Goal: Transaction & Acquisition: Purchase product/service

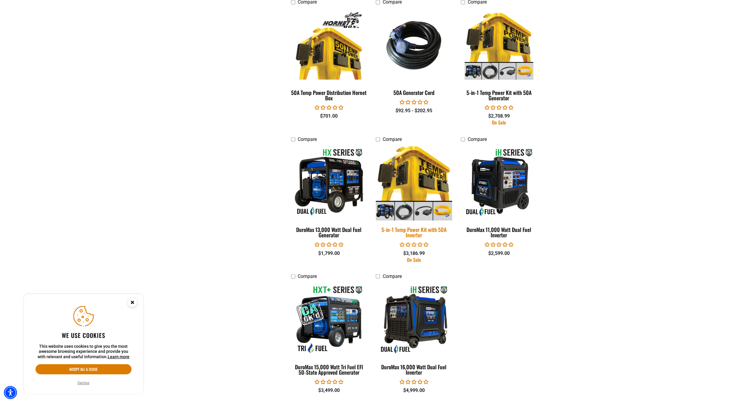
click at [408, 185] on img at bounding box center [413, 182] width 83 height 76
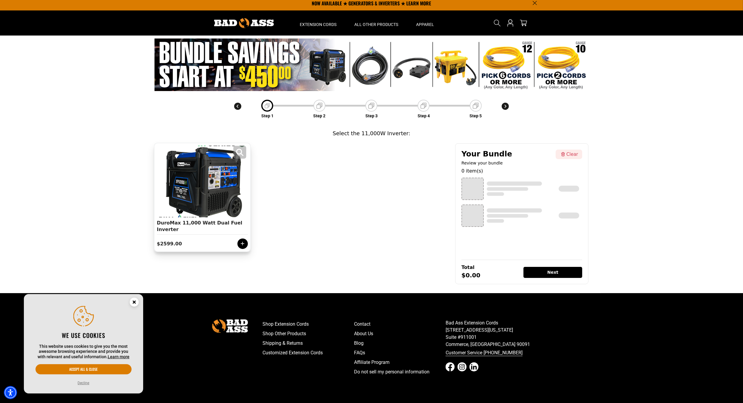
scroll to position [4, 0]
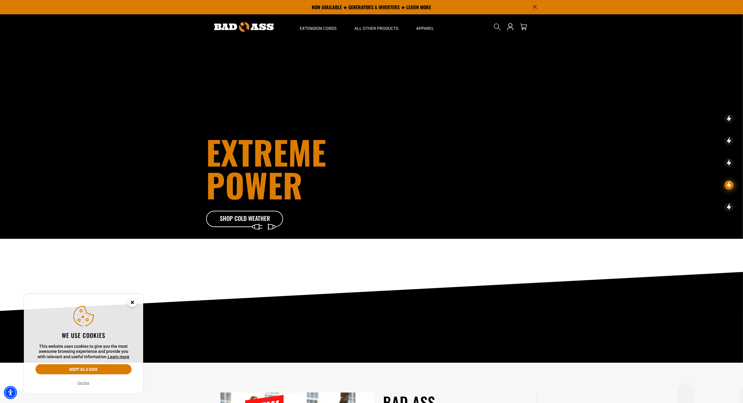
drag, startPoint x: 130, startPoint y: 302, endPoint x: 123, endPoint y: 302, distance: 6.3
click at [130, 302] on circle "Close this option" at bounding box center [132, 302] width 9 height 9
